Goal: Information Seeking & Learning: Understand process/instructions

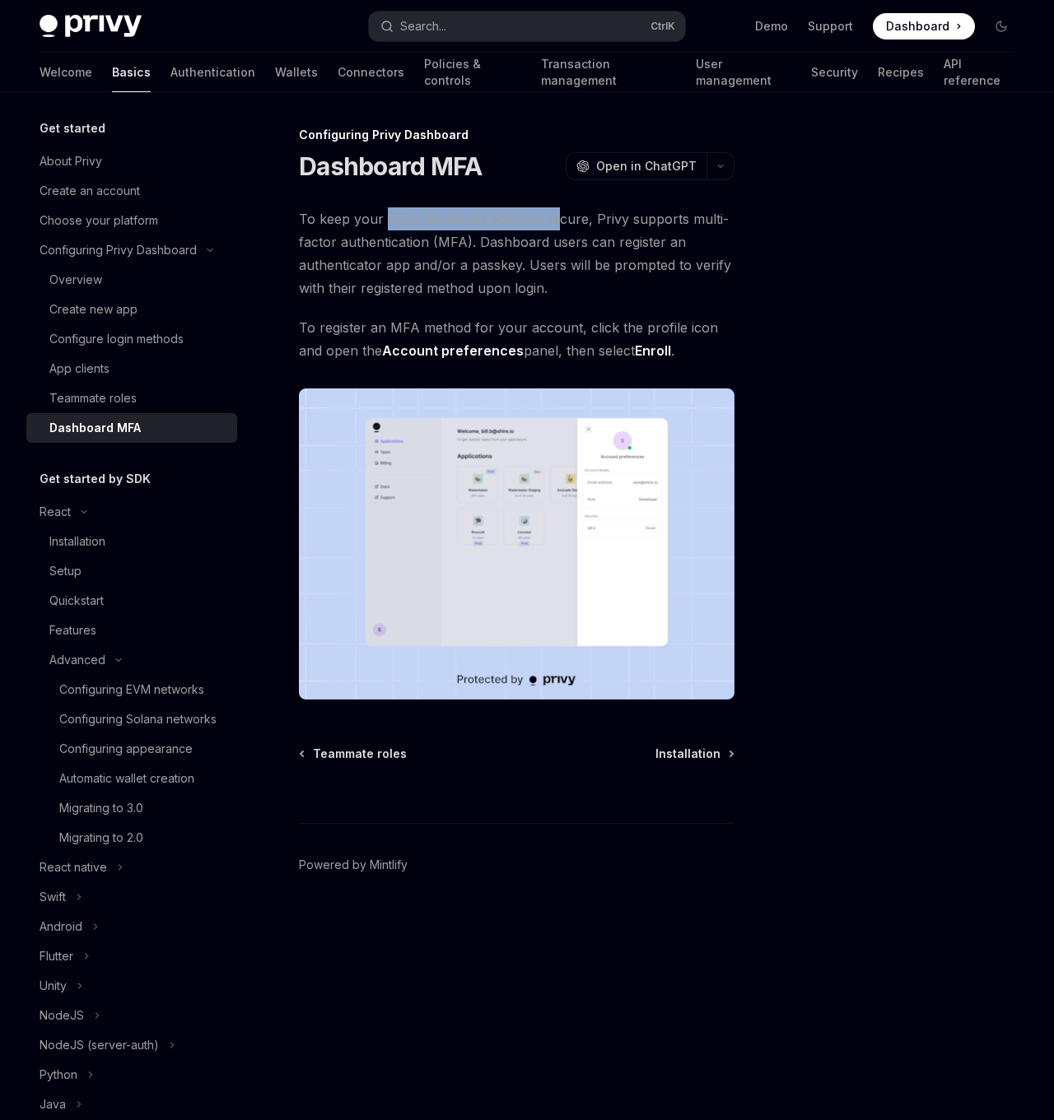
drag, startPoint x: 392, startPoint y: 215, endPoint x: 550, endPoint y: 220, distance: 158.1
click at [550, 220] on span "To keep your Privy developer account secure, Privy supports multi-factor authen…" at bounding box center [516, 253] width 435 height 92
click at [550, 219] on span "To keep your Privy developer account secure, Privy supports multi-factor authen…" at bounding box center [516, 253] width 435 height 92
type textarea "*"
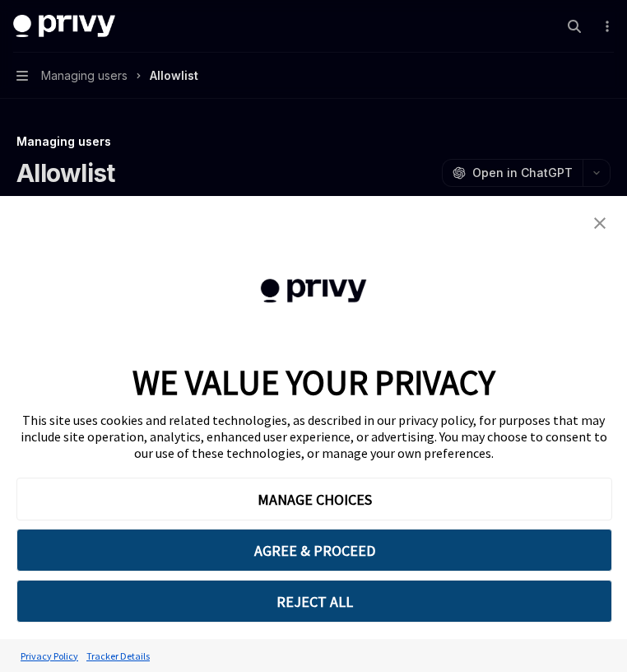
click at [605, 227] on img "close banner" at bounding box center [600, 223] width 12 height 12
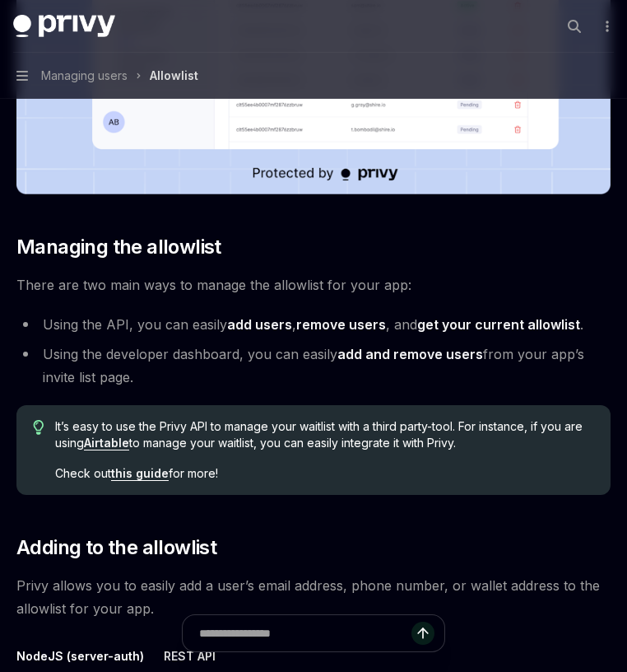
scroll to position [948, 0]
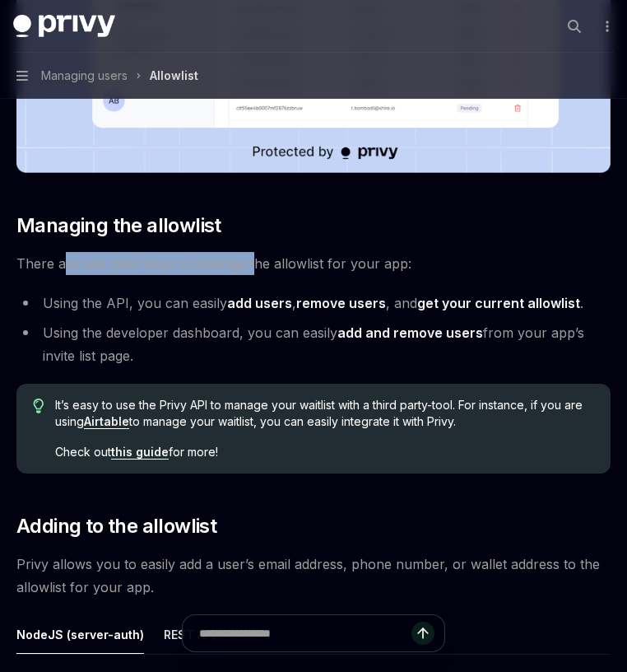
drag, startPoint x: 65, startPoint y: 255, endPoint x: 250, endPoint y: 262, distance: 185.3
click at [250, 262] on span "There are two main ways to manage the allowlist for your app:" at bounding box center [313, 263] width 594 height 23
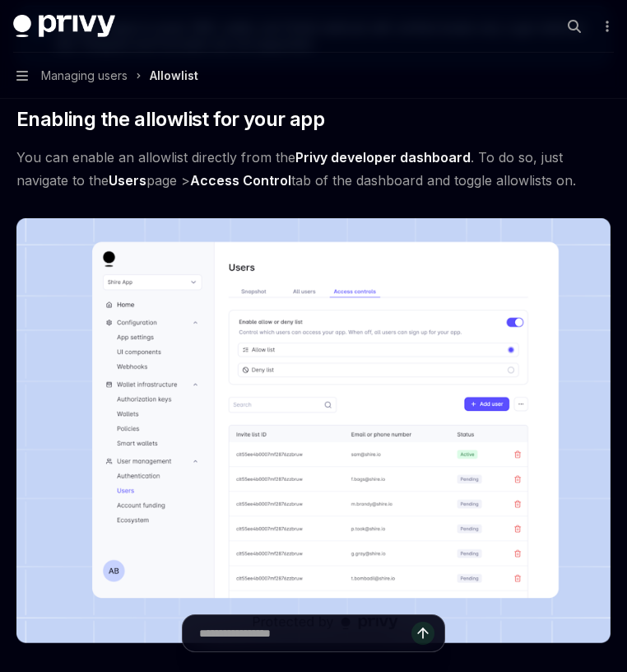
scroll to position [359, 0]
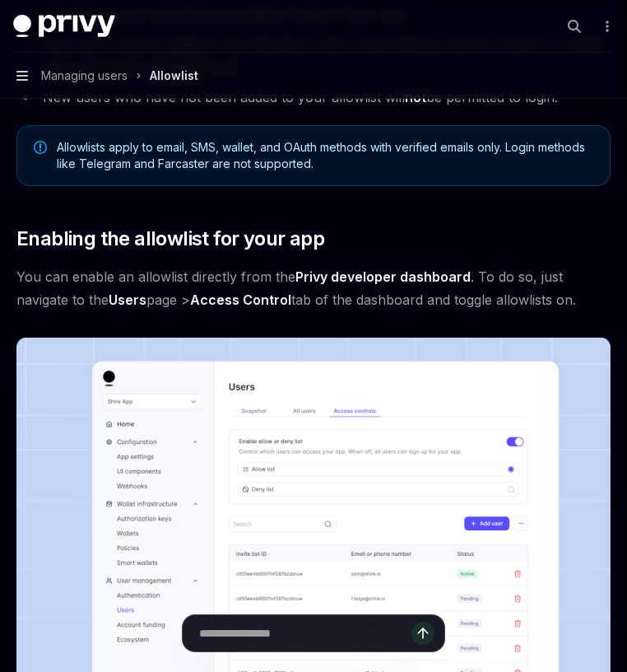
click at [26, 76] on icon "button" at bounding box center [22, 76] width 12 height 10
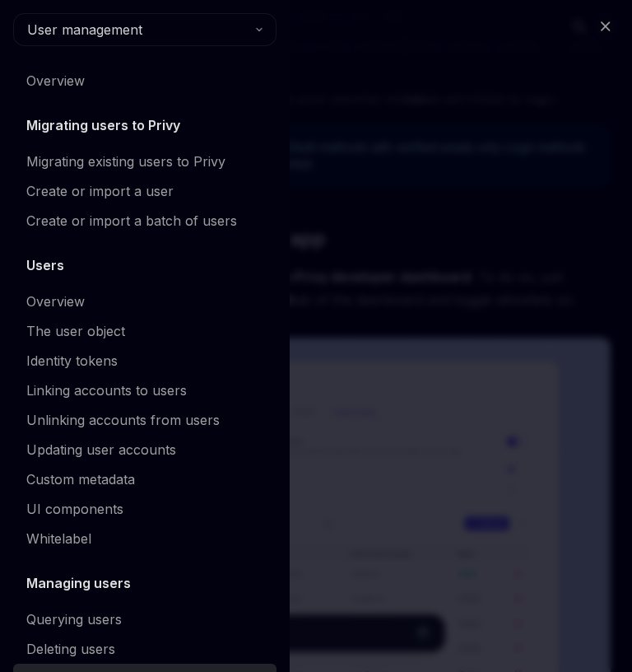
click at [393, 117] on div "Close navigation User management Overview Migrating users to Privy Migrating ex…" at bounding box center [316, 336] width 632 height 672
type textarea "*"
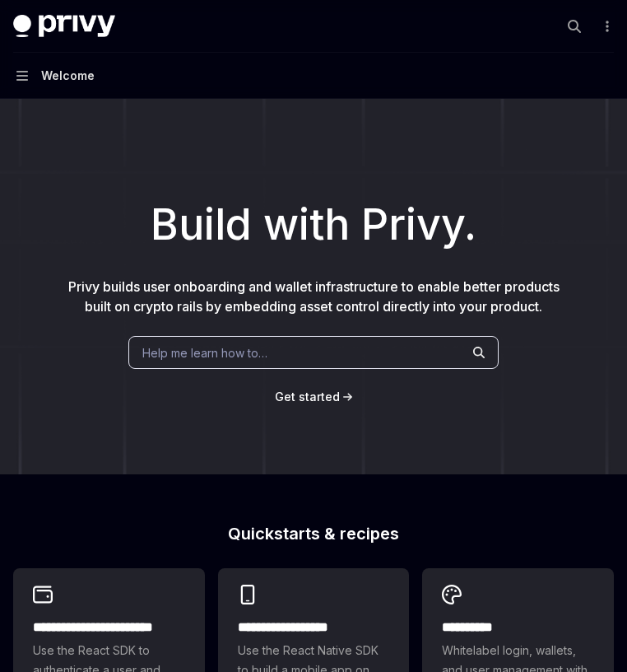
type textarea "*"
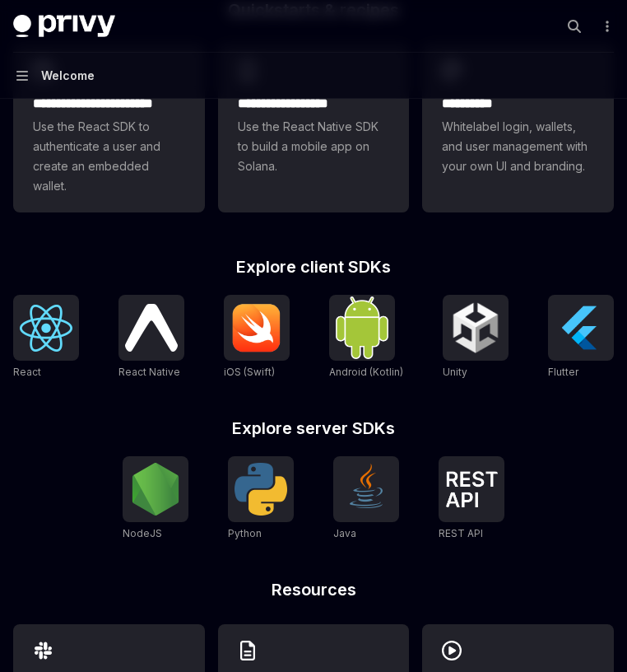
scroll to position [449, 0]
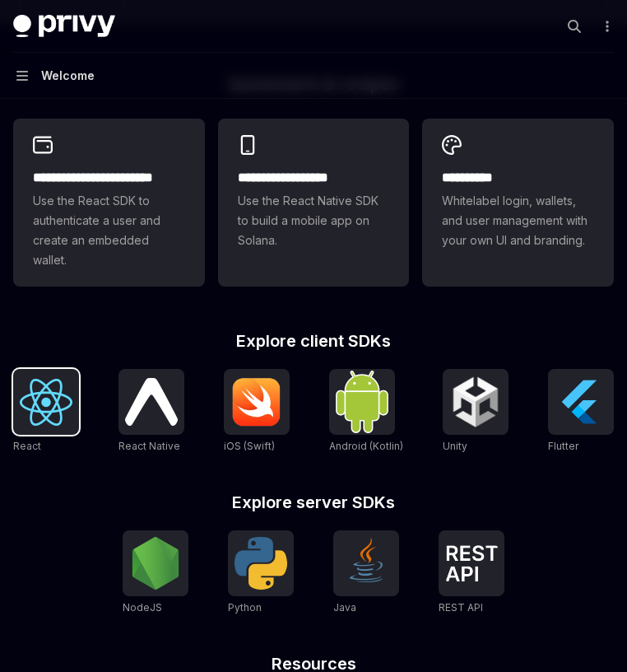
click at [67, 384] on img at bounding box center [46, 402] width 53 height 47
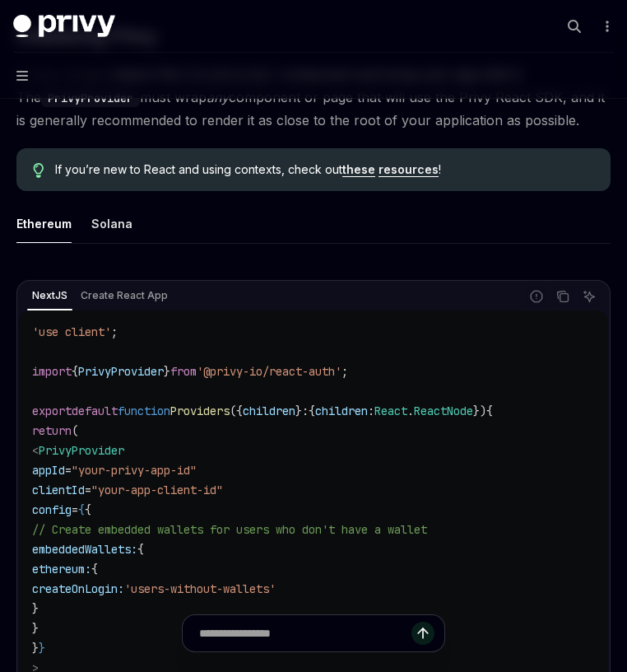
scroll to position [395, 0]
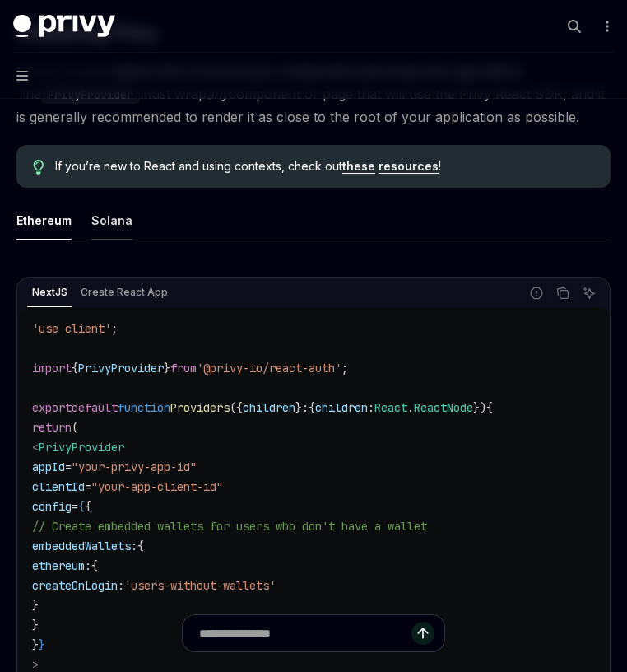
click at [118, 230] on div "Solana" at bounding box center [111, 220] width 41 height 39
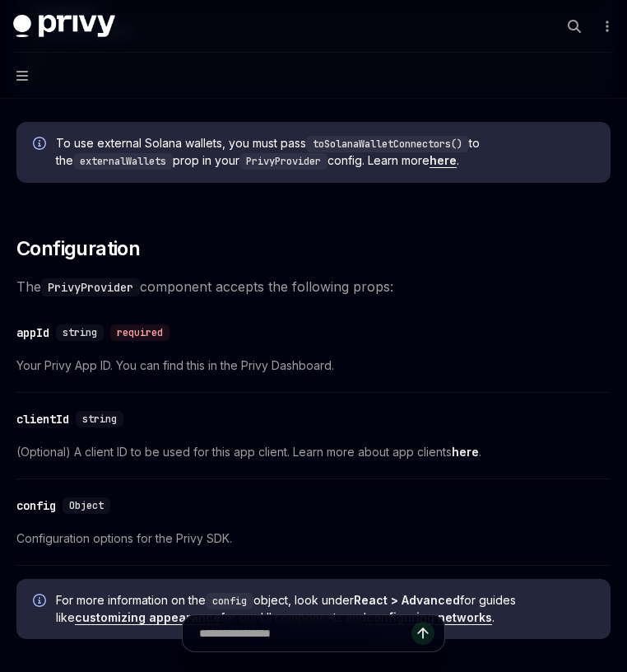
scroll to position [1106, 0]
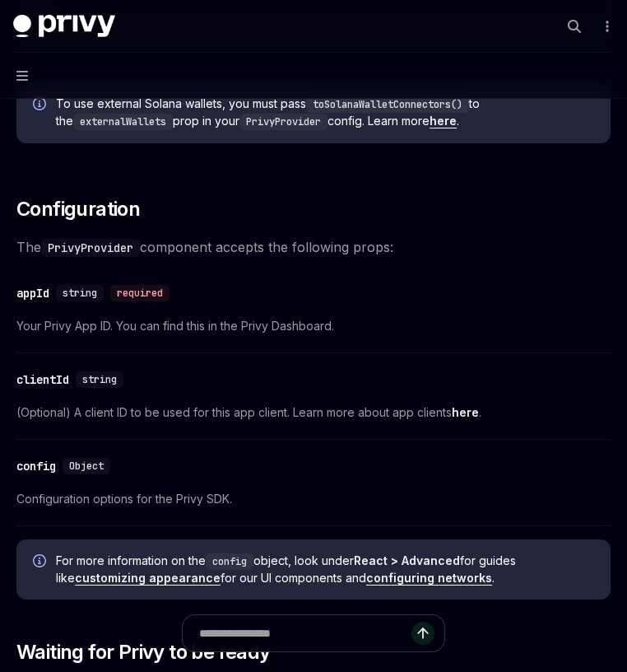
click at [362, 243] on span "The PrivyProvider component accepts the following props:" at bounding box center [313, 246] width 594 height 23
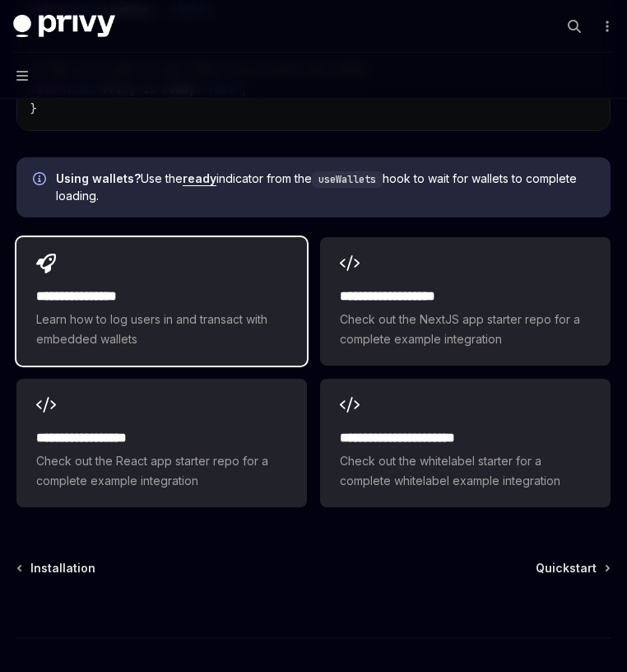
scroll to position [2173, 0]
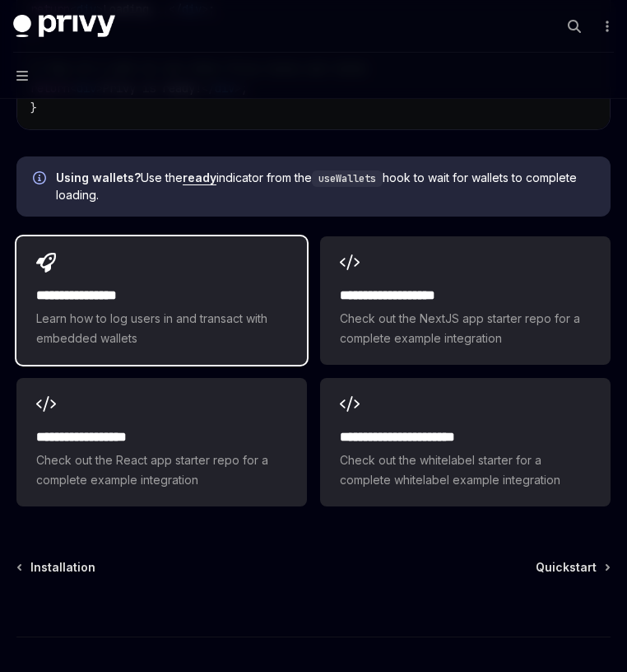
click at [189, 286] on h2 "**********" at bounding box center [161, 296] width 251 height 20
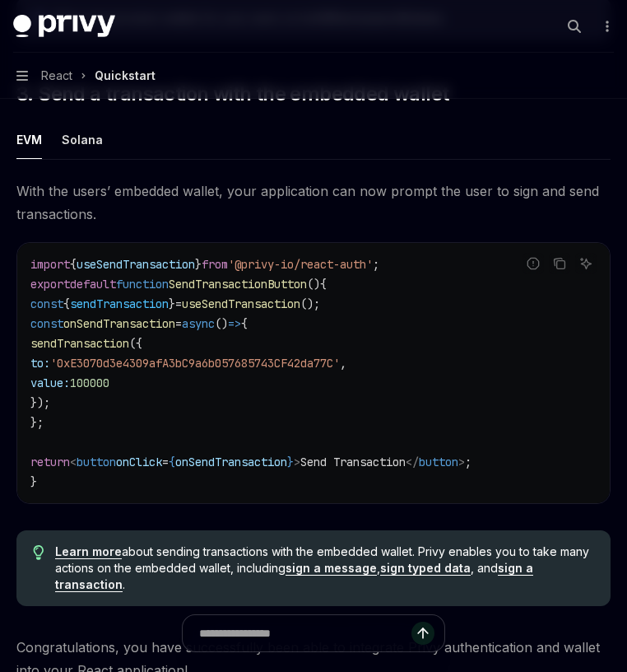
scroll to position [1422, 0]
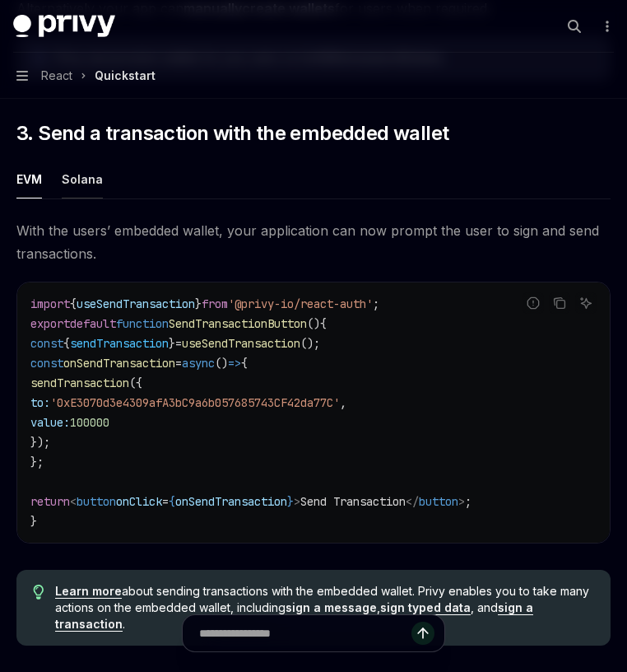
click at [80, 193] on div "Solana" at bounding box center [82, 179] width 41 height 39
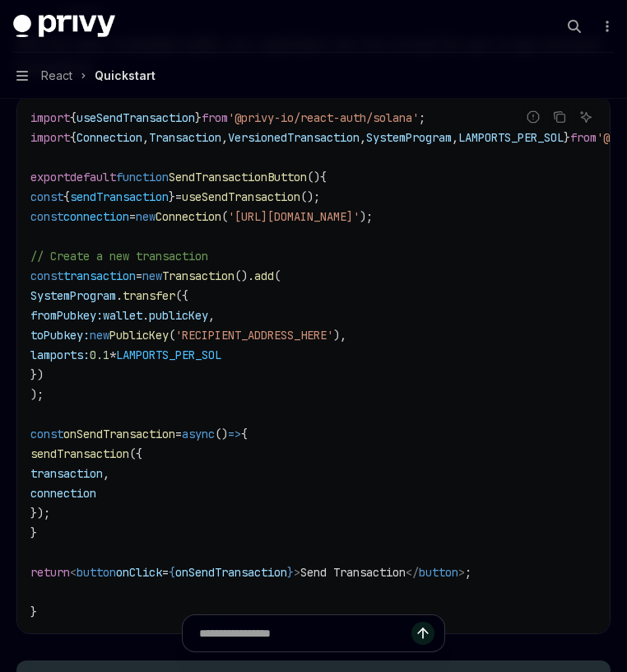
scroll to position [1590, 0]
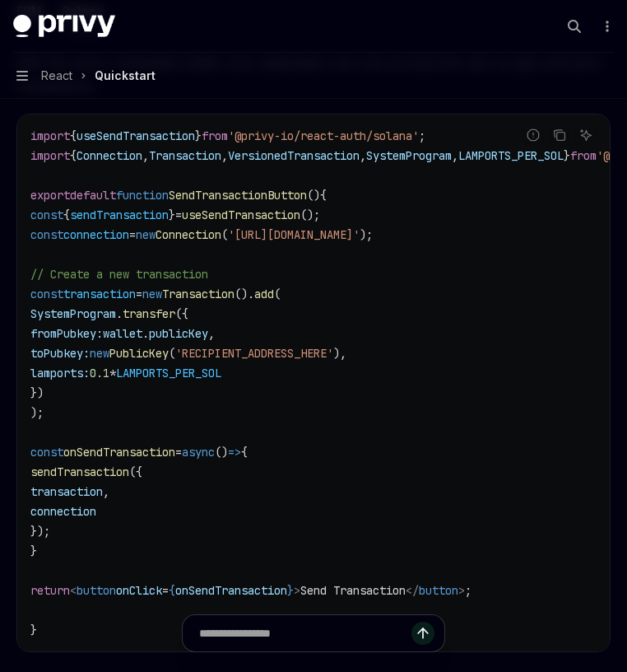
click at [198, 418] on code "import { useSendTransaction } from '@privy-io/react-auth/solana' ; import { Con…" at bounding box center [392, 383] width 724 height 514
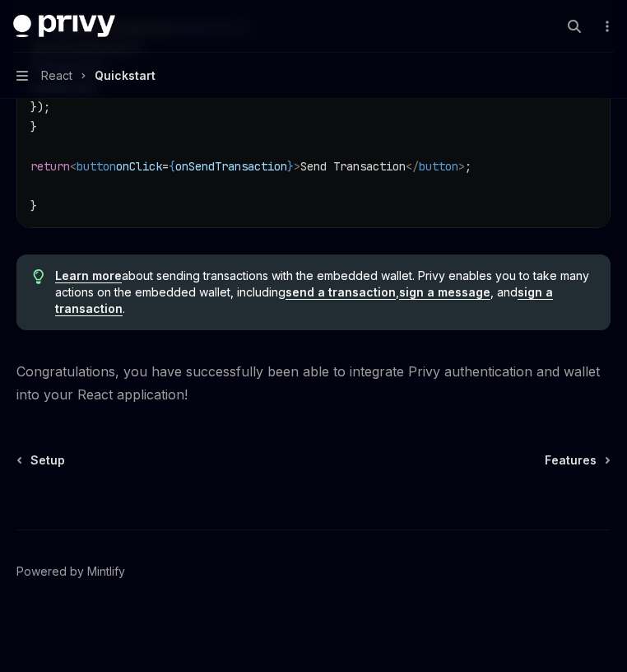
scroll to position [2025, 0]
click at [43, 465] on span "Setup" at bounding box center [47, 460] width 35 height 16
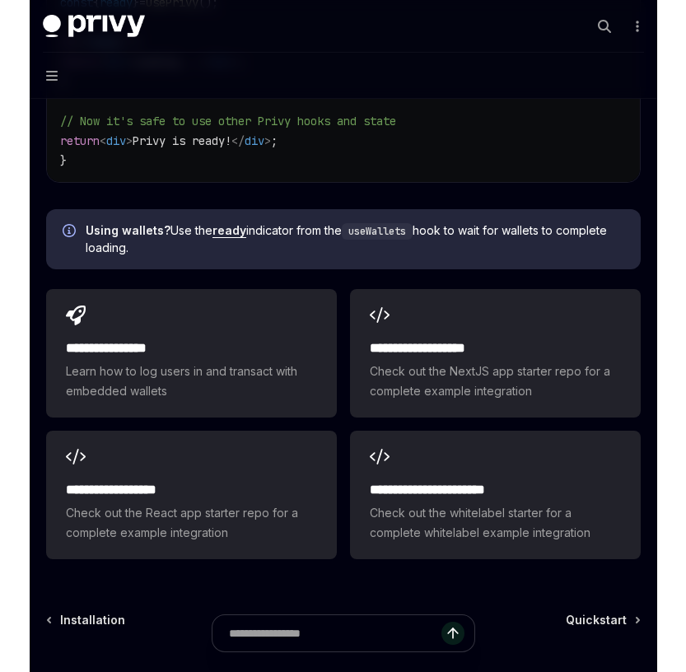
scroll to position [2094, 0]
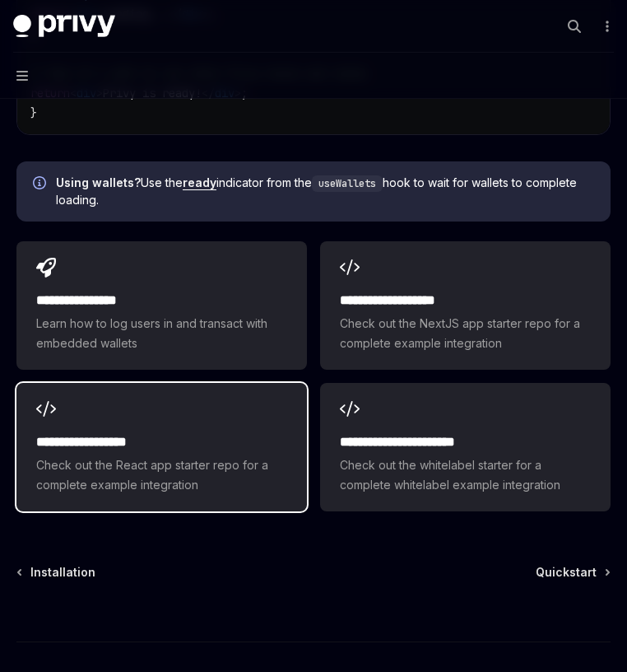
click at [278, 432] on h2 "**********" at bounding box center [161, 442] width 251 height 20
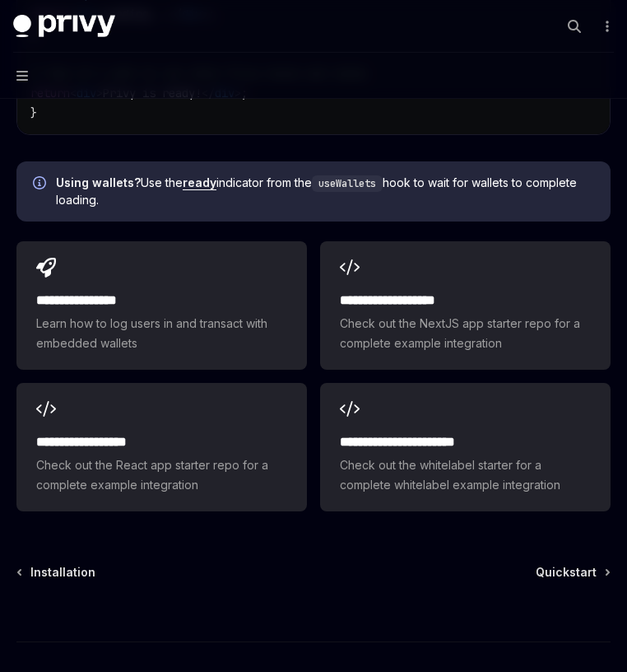
type textarea "*"
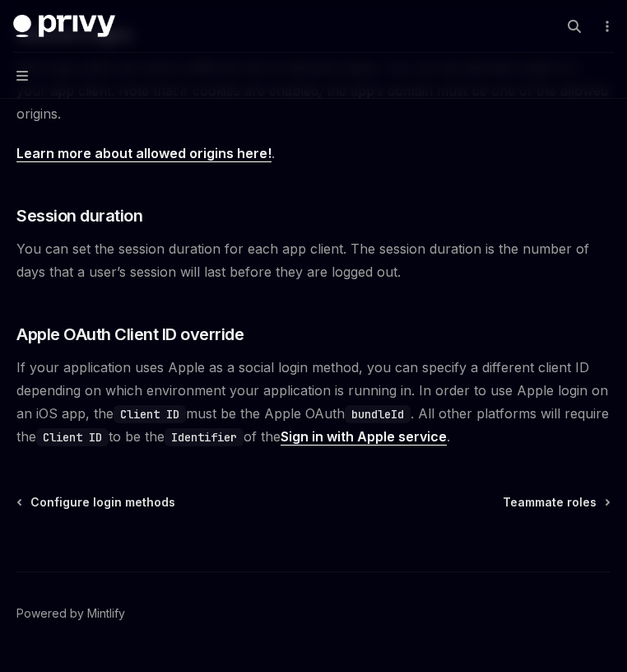
scroll to position [692, 0]
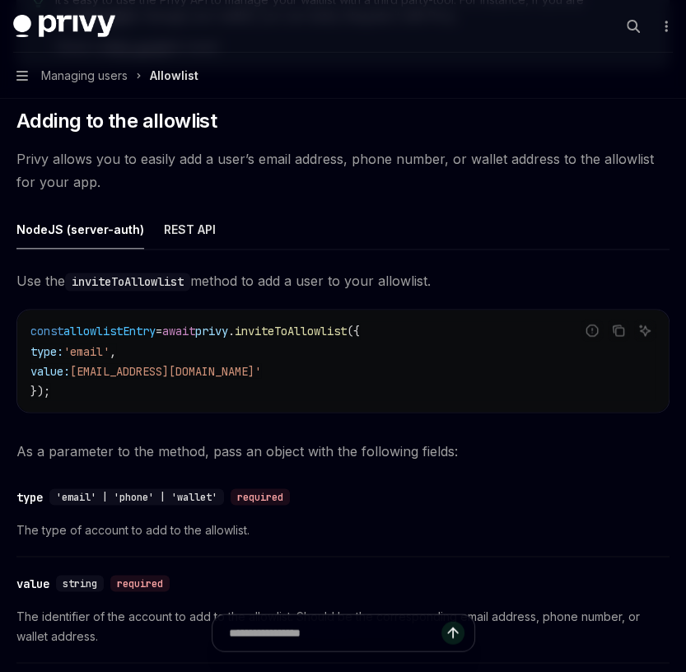
scroll to position [1386, 0]
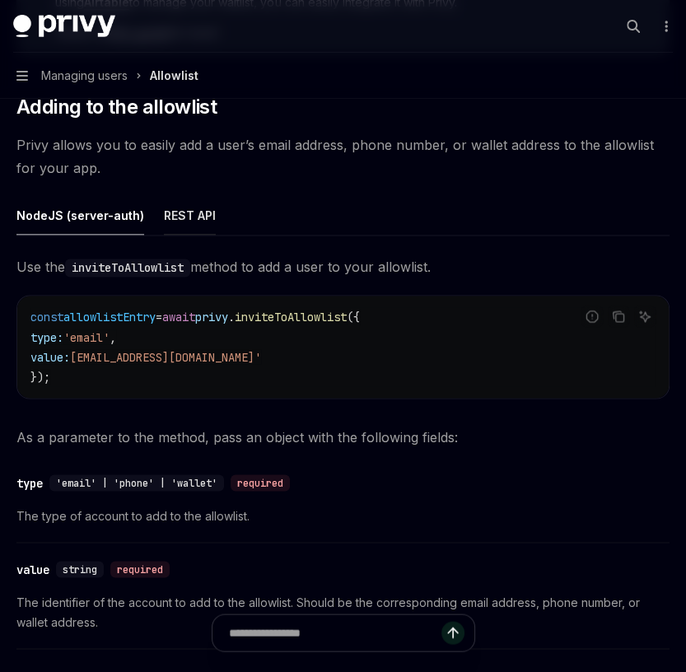
click at [184, 219] on div "REST API" at bounding box center [190, 215] width 52 height 39
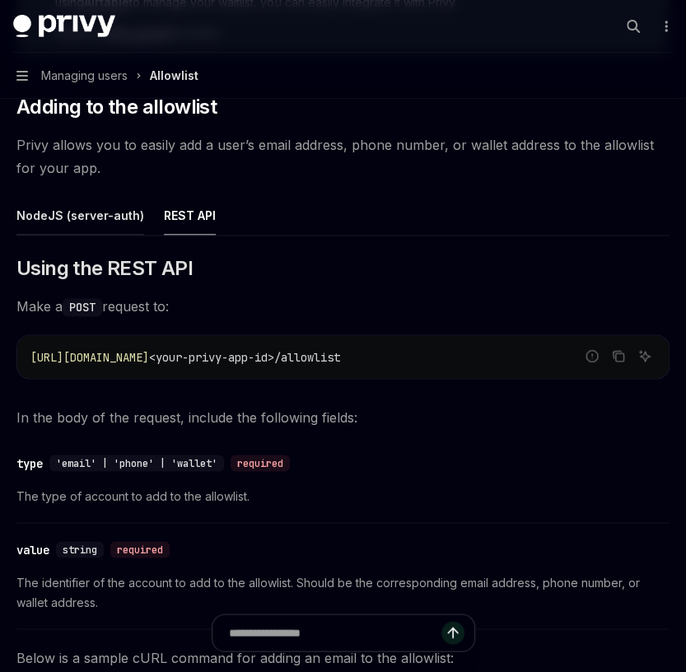
click at [116, 221] on div "NodeJS (server-auth)" at bounding box center [80, 215] width 128 height 39
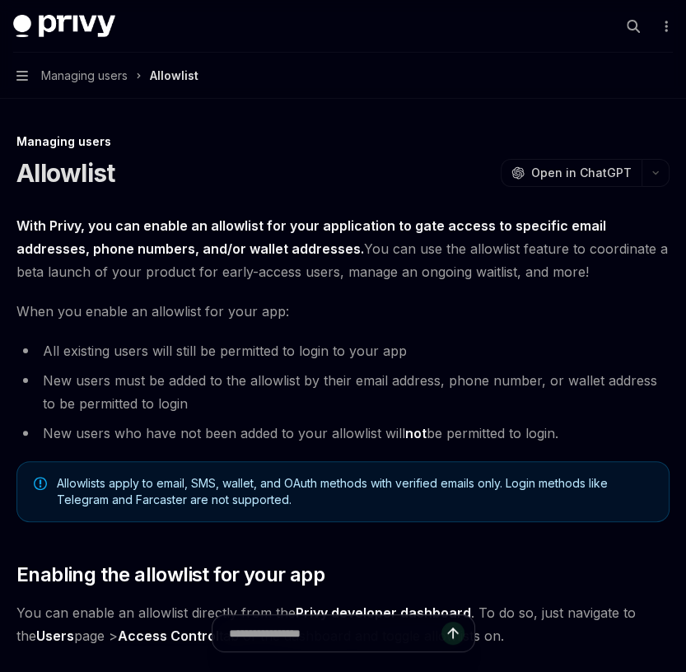
click at [30, 72] on button "Navigation Managing users Allowlist" at bounding box center [343, 76] width 686 height 46
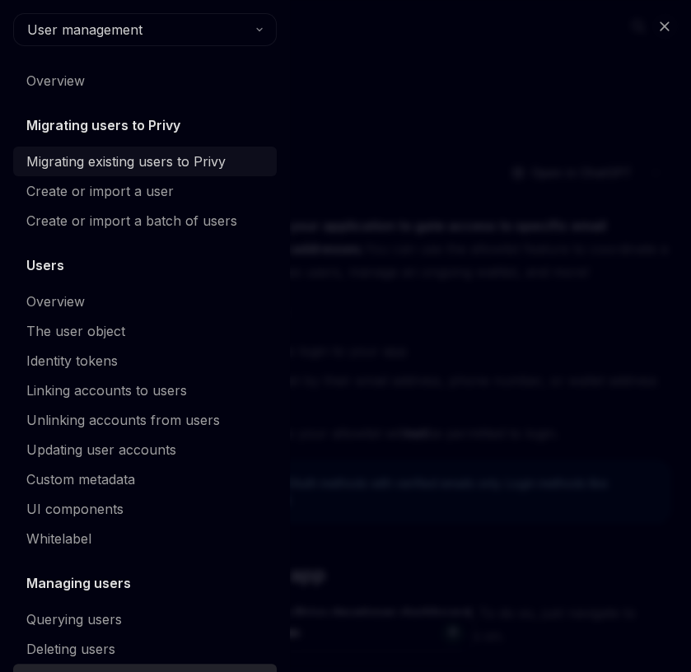
click at [116, 168] on div "Migrating existing users to Privy" at bounding box center [125, 161] width 199 height 20
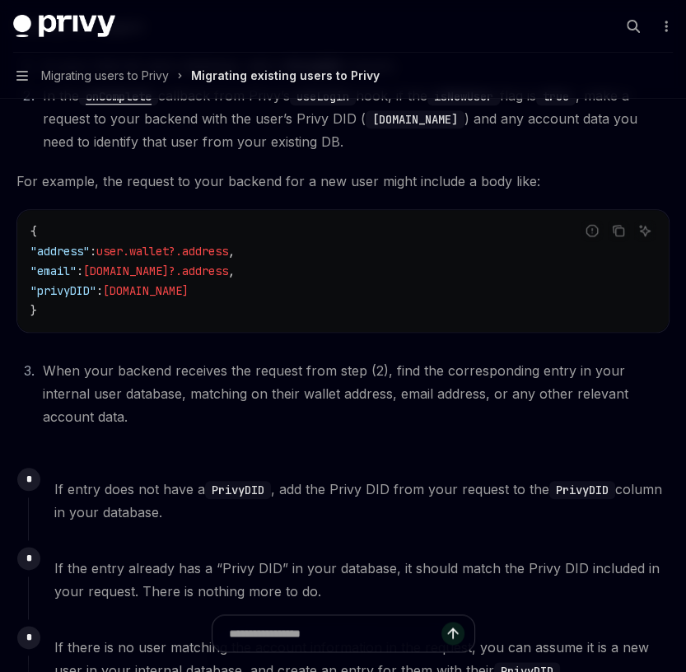
scroll to position [751, 0]
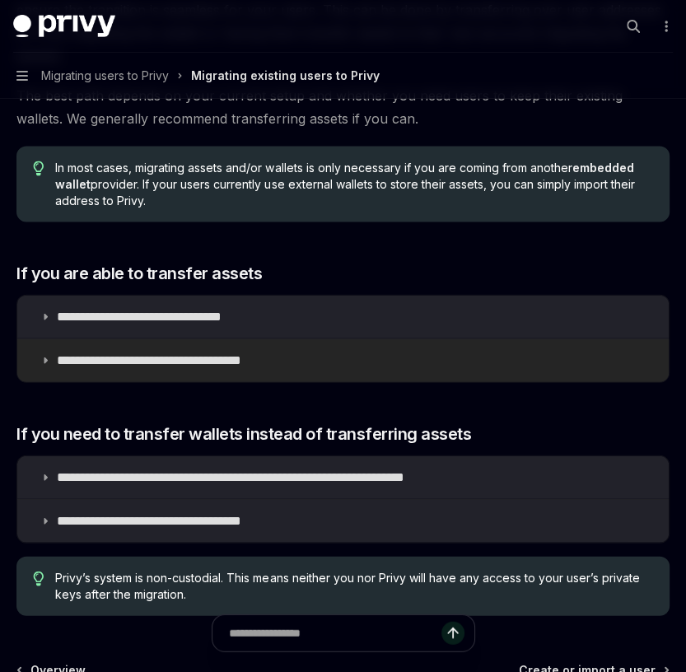
type textarea "*"
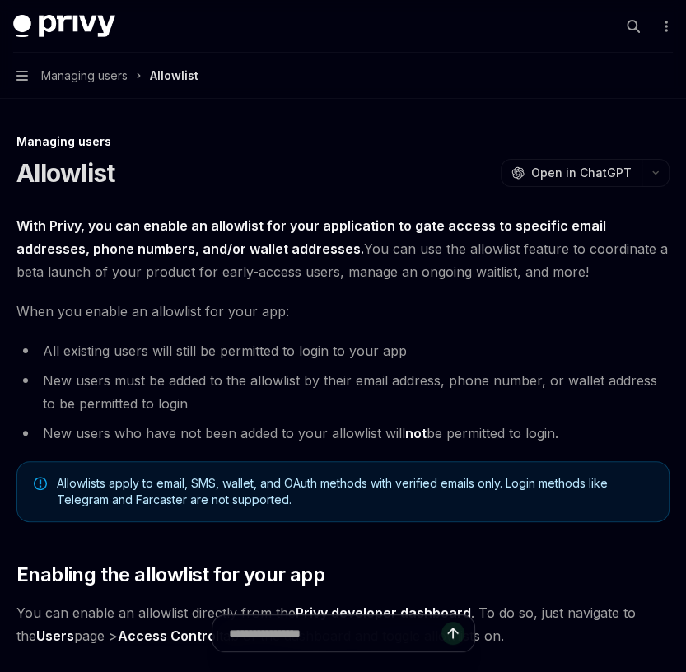
click at [145, 231] on strong "With Privy, you can enable an allowlist for your application to gate access to …" at bounding box center [310, 237] width 589 height 40
